Goal: Task Accomplishment & Management: Use online tool/utility

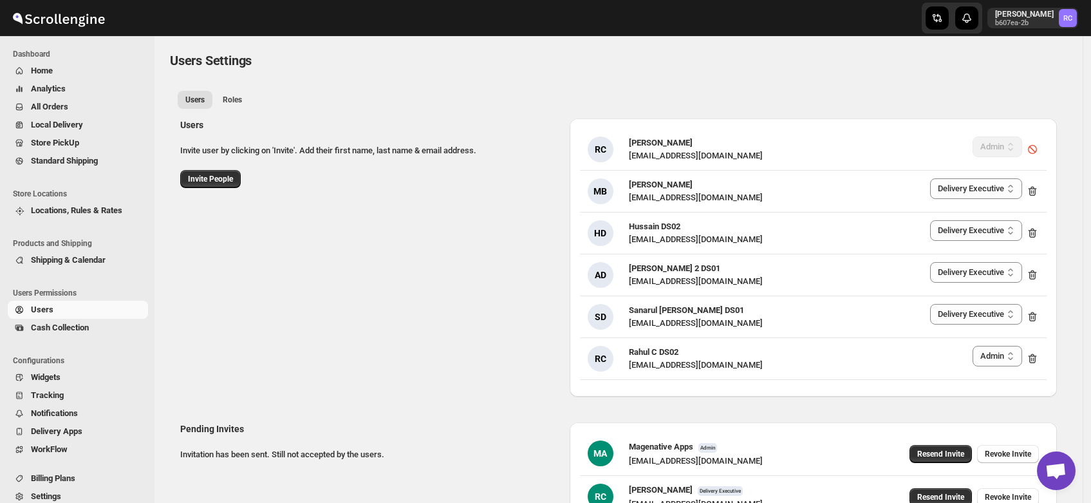
select select "637b767fbaab0276b10c91d8"
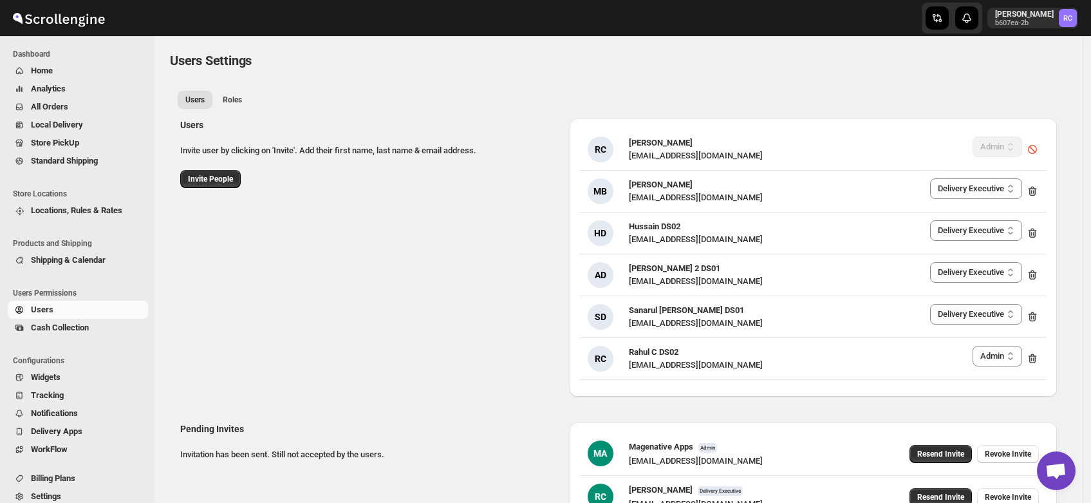
select select "637b767fbaab0276b10c91d8"
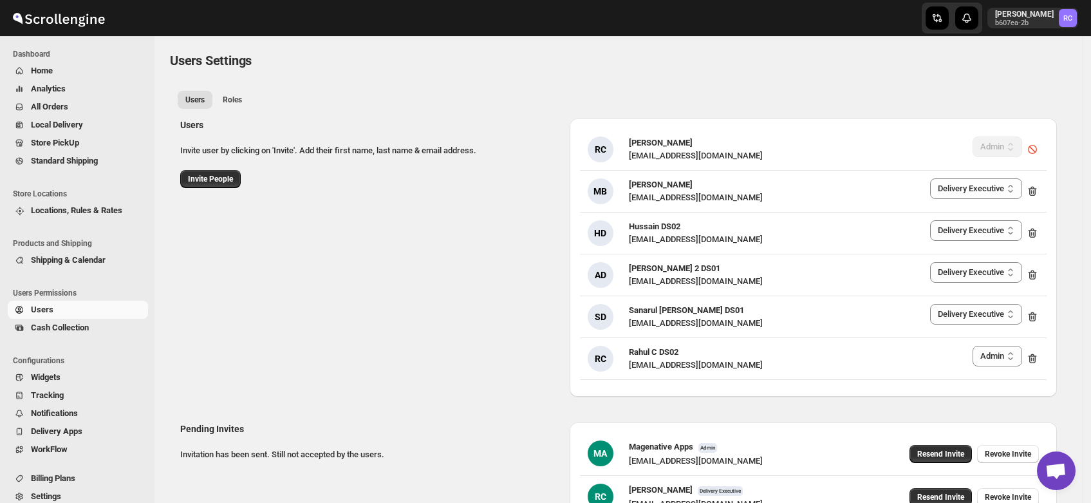
select select "637b767fbaab0276b10c91d8"
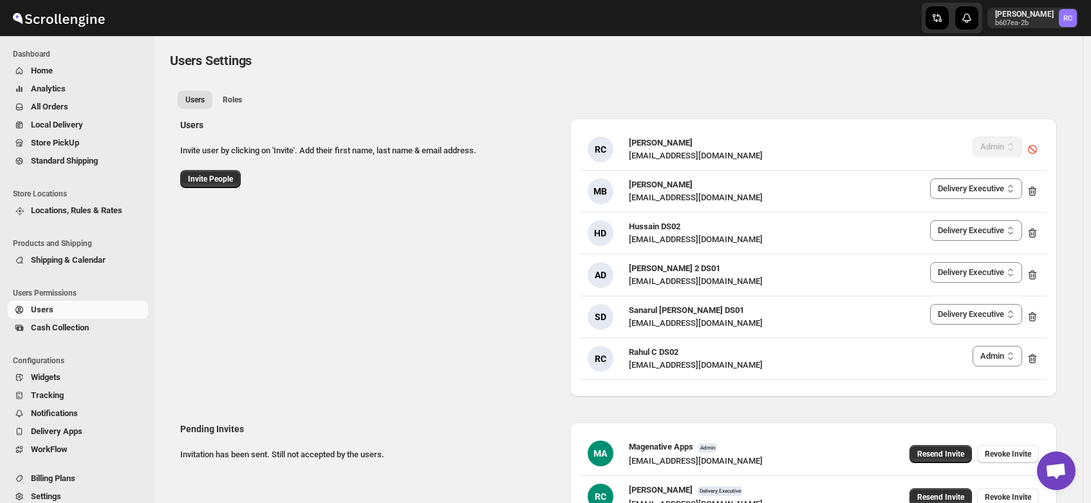
select select "637b767fbaab0276b10c91d8"
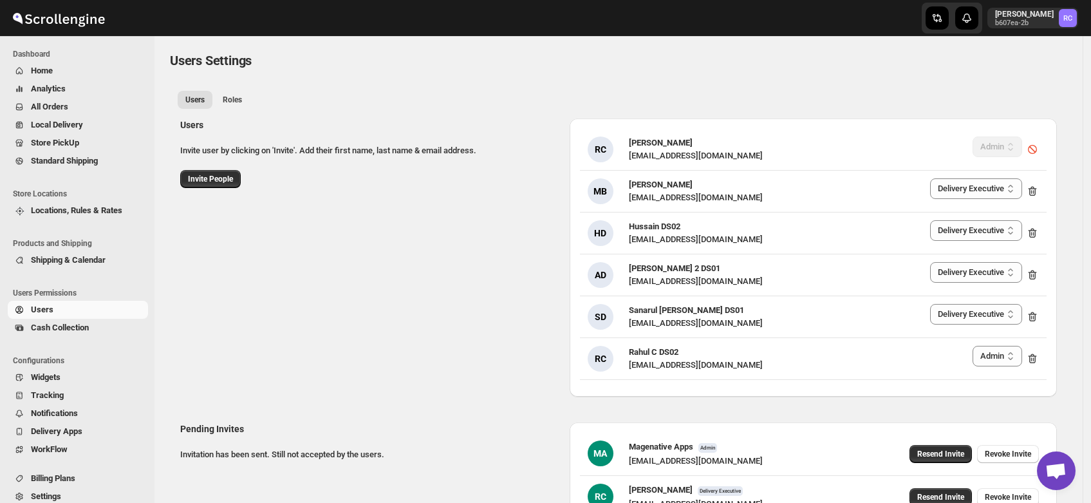
select select "637b767fbaab0276b10c91d8"
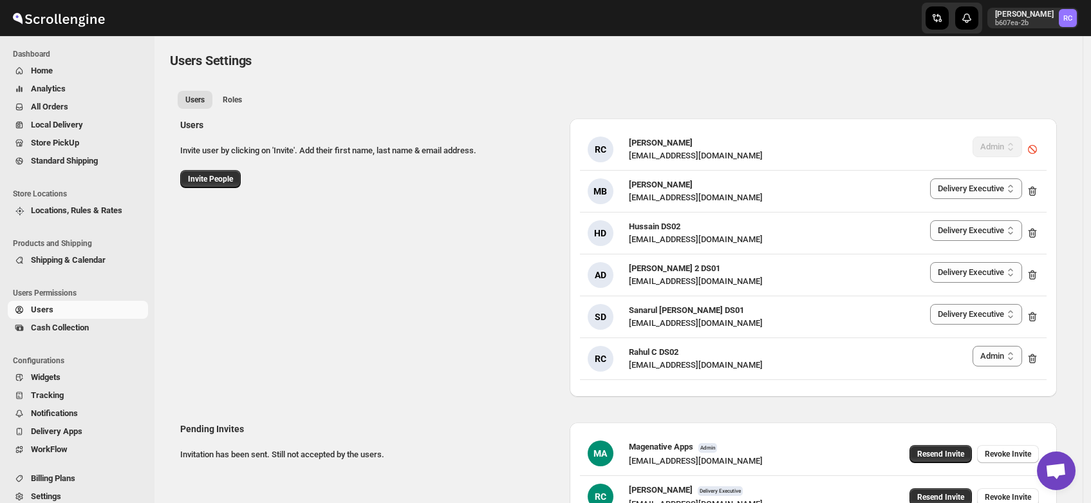
select select "637b767fbaab0276b10c91d8"
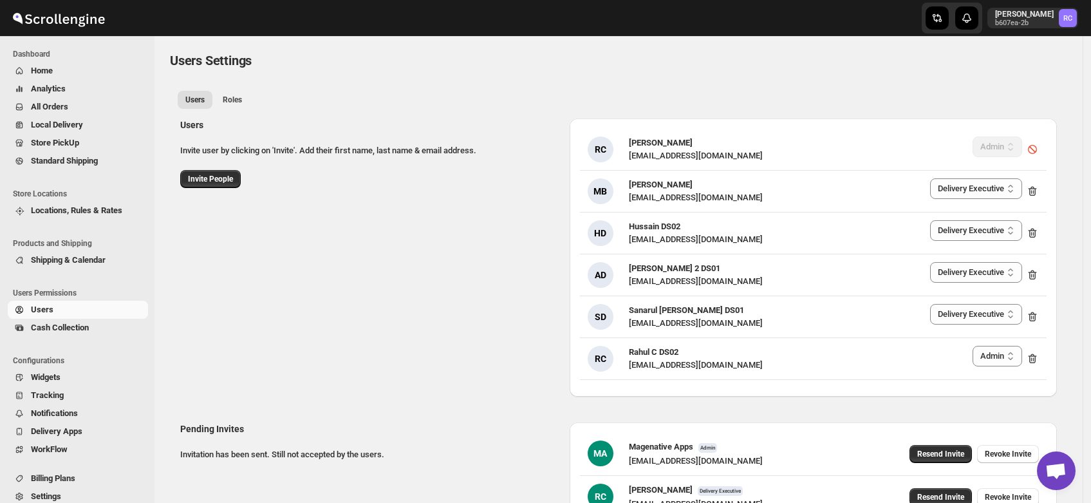
select select "637b767fbaab0276b10c91d8"
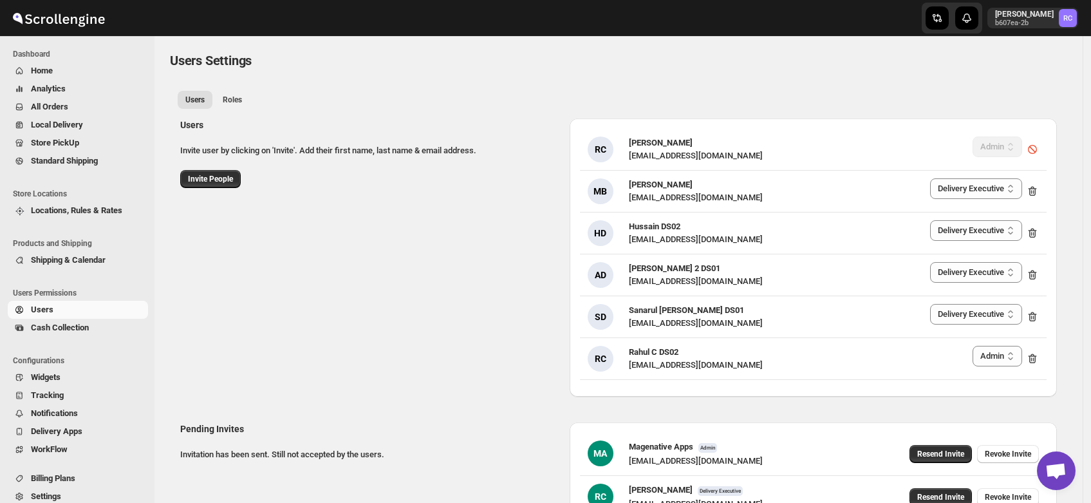
select select "637b767fbaab0276b10c91d8"
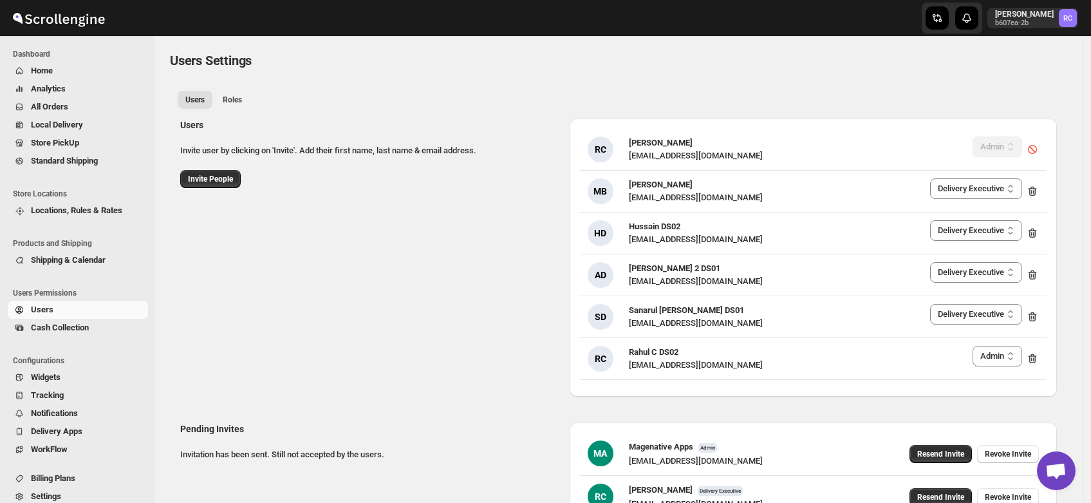
select select "637b767fbaab0276b10c91d8"
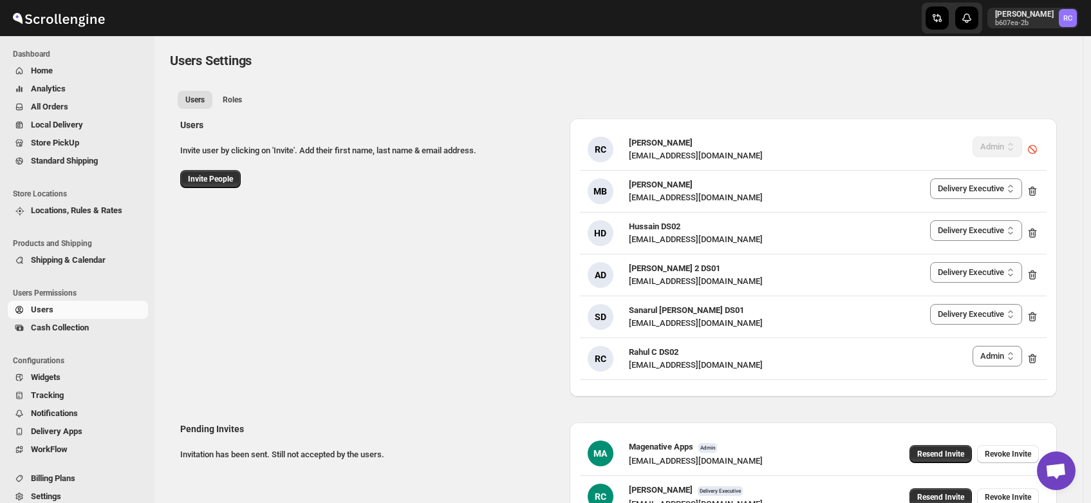
select select "637b767fbaab0276b10c91d8"
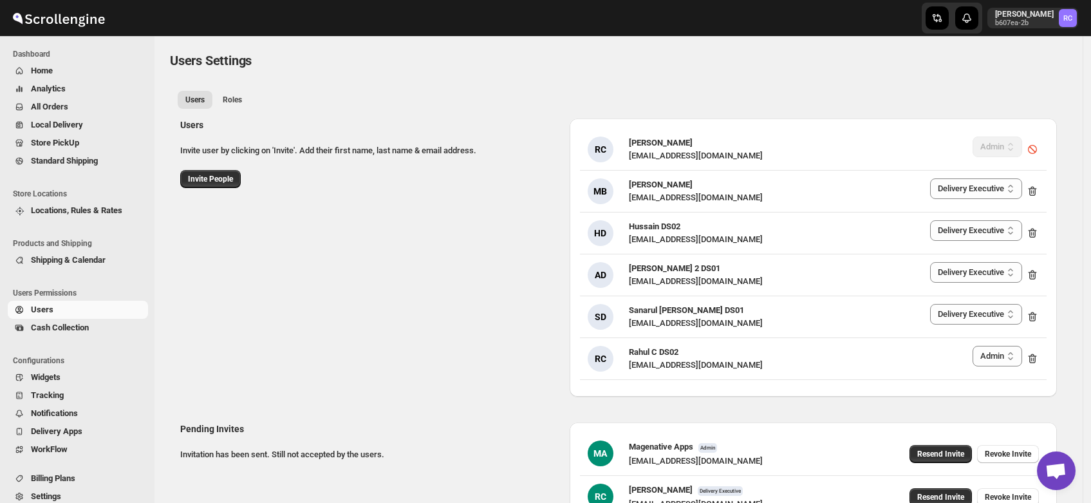
select select "637b767fbaab0276b10c91d8"
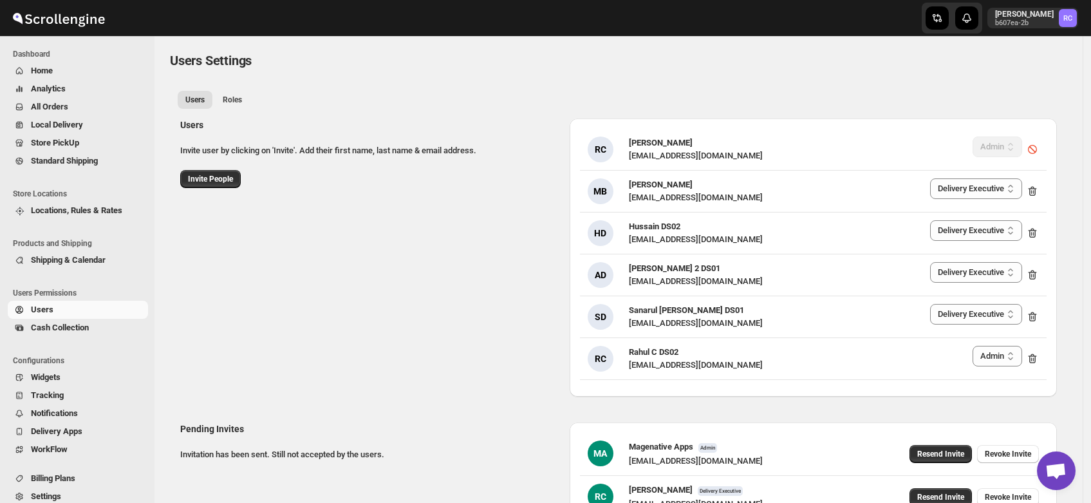
select select "637b767fbaab0276b10c91d8"
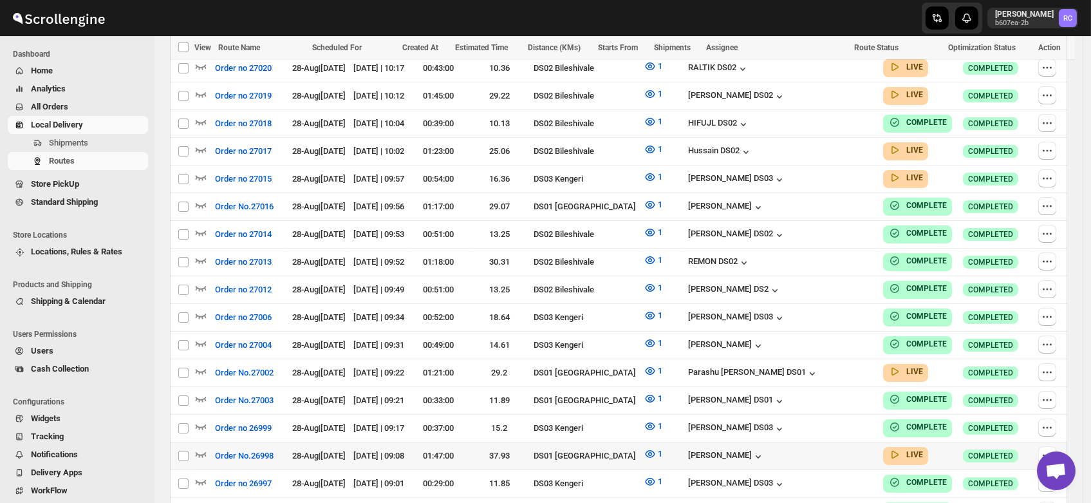
scroll to position [497, 0]
click at [199, 364] on icon "button" at bounding box center [200, 370] width 13 height 13
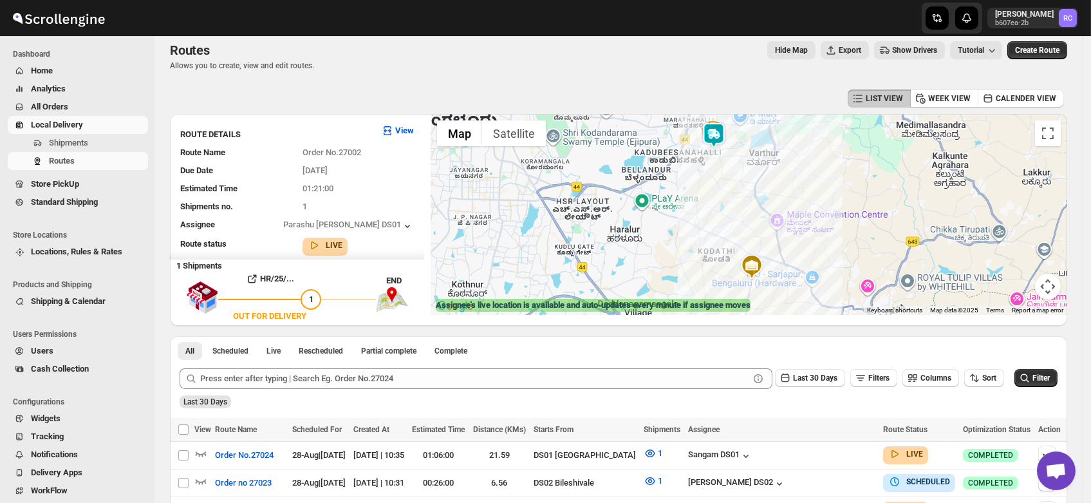
scroll to position [5, 0]
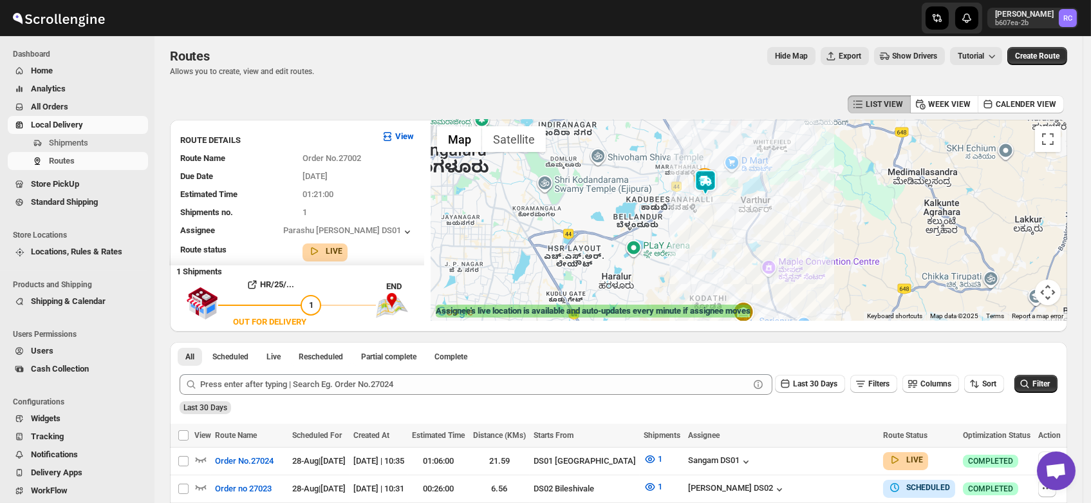
drag, startPoint x: 718, startPoint y: 156, endPoint x: 707, endPoint y: 208, distance: 52.6
click at [707, 208] on div at bounding box center [748, 220] width 636 height 201
click at [711, 179] on img at bounding box center [705, 184] width 26 height 26
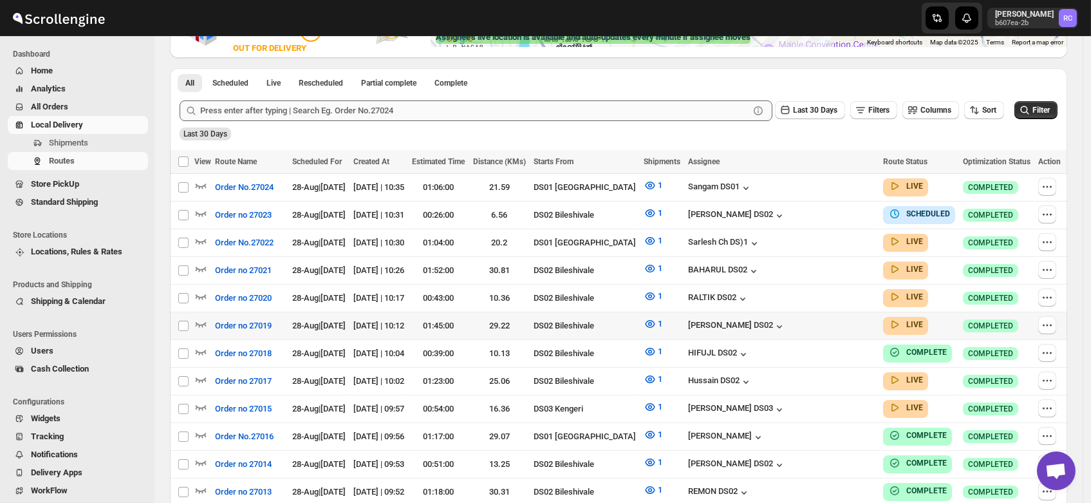
scroll to position [0, 0]
